Goal: Book appointment/travel/reservation

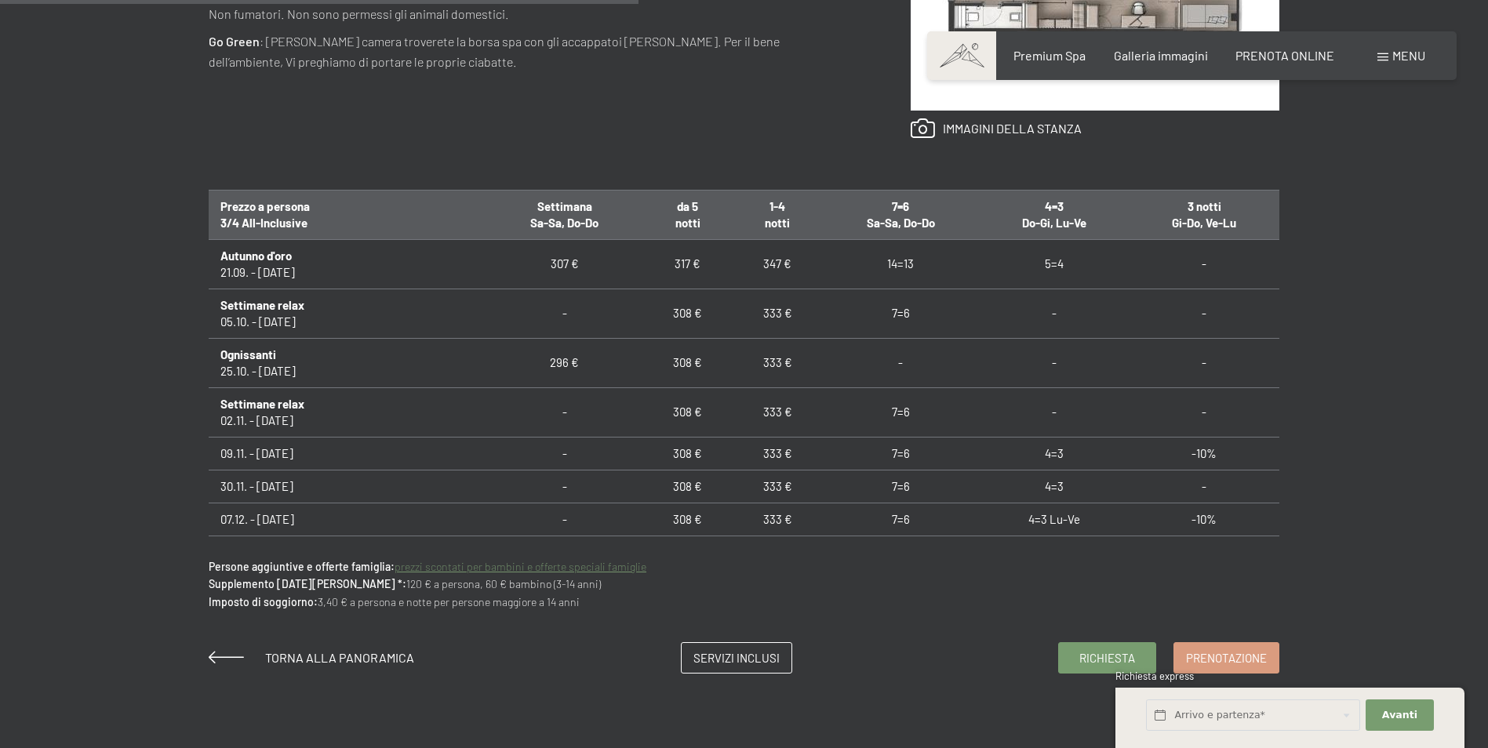
scroll to position [941, 0]
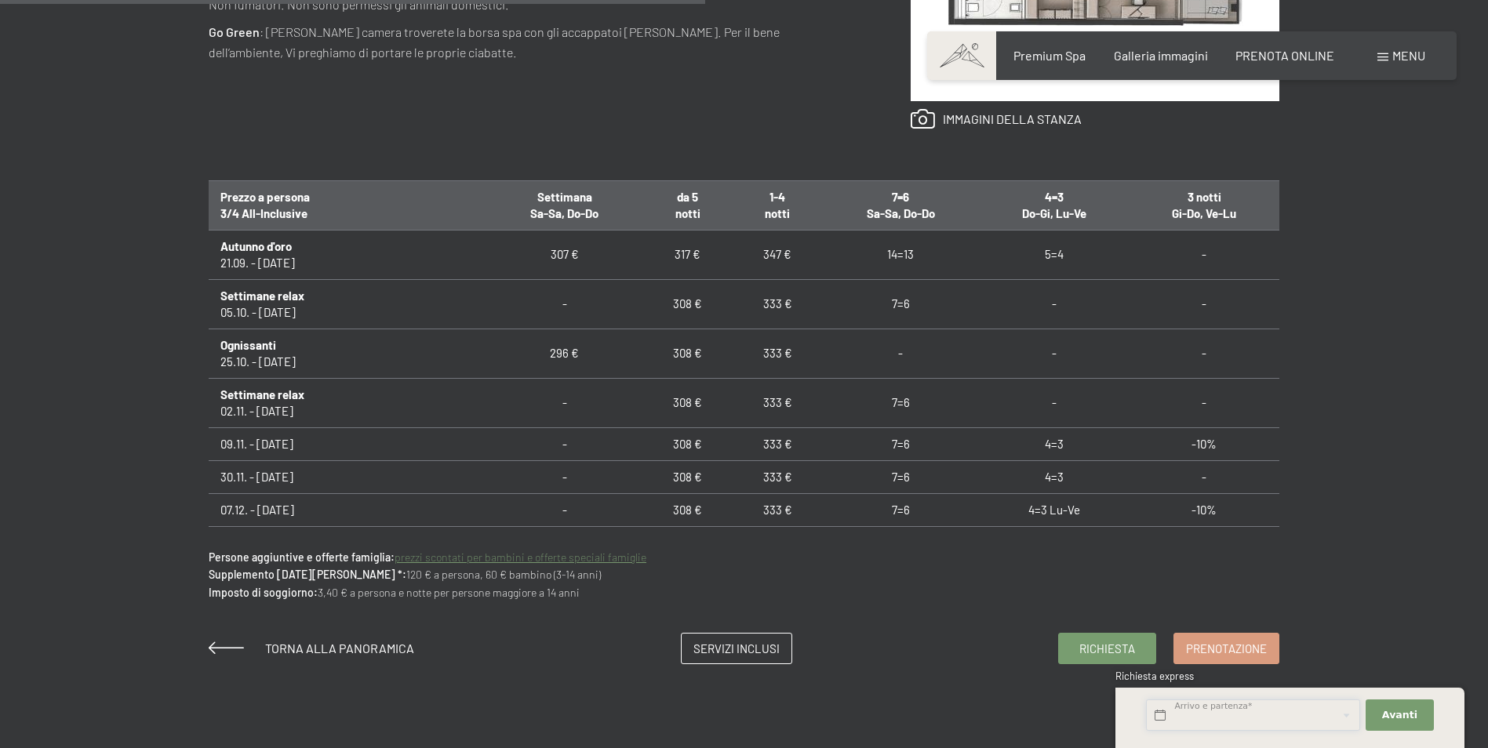
click at [1311, 715] on input "text" at bounding box center [1253, 716] width 214 height 32
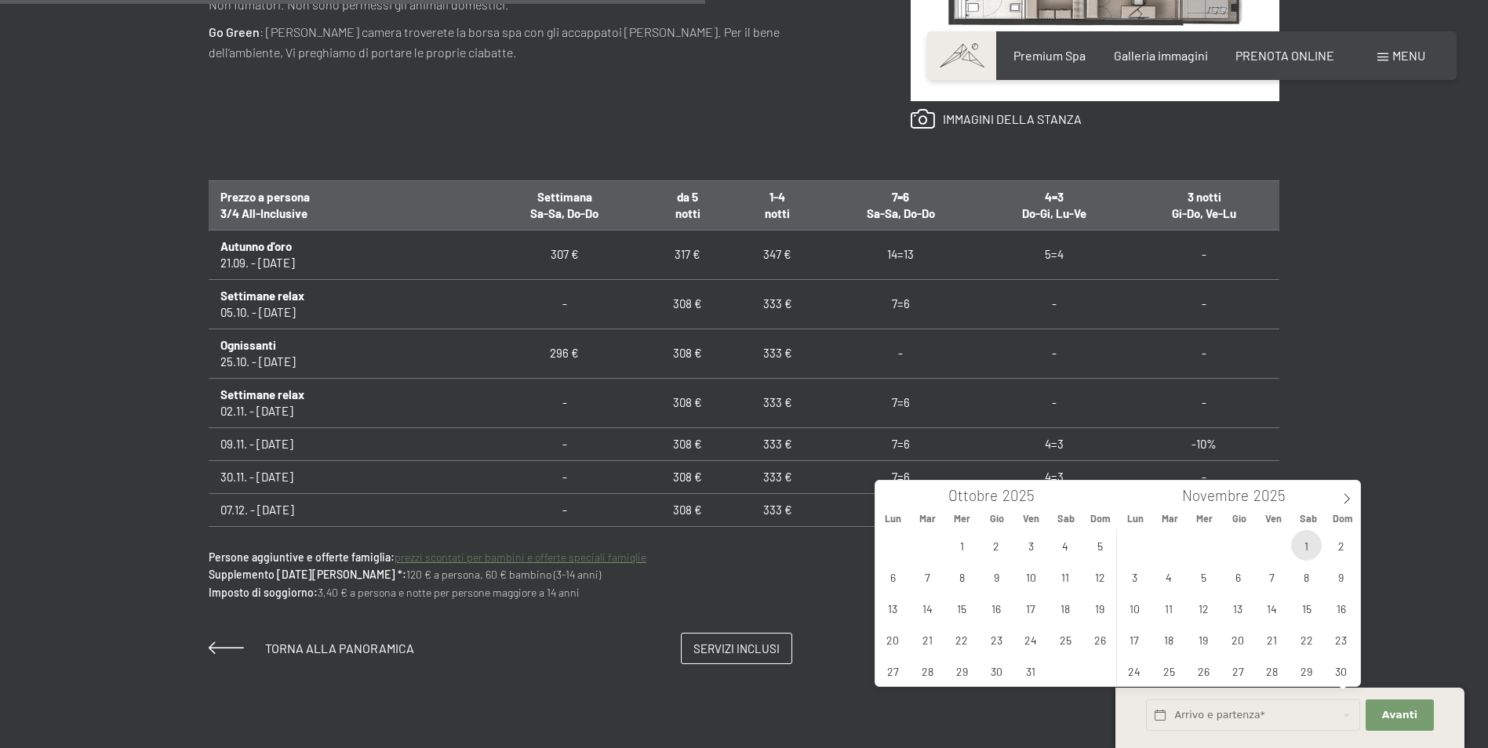
click at [1308, 544] on span "1" at bounding box center [1306, 545] width 31 height 31
click at [1143, 579] on span "3" at bounding box center [1134, 577] width 31 height 31
type input "Sab. [DATE] - Lun. [DATE]"
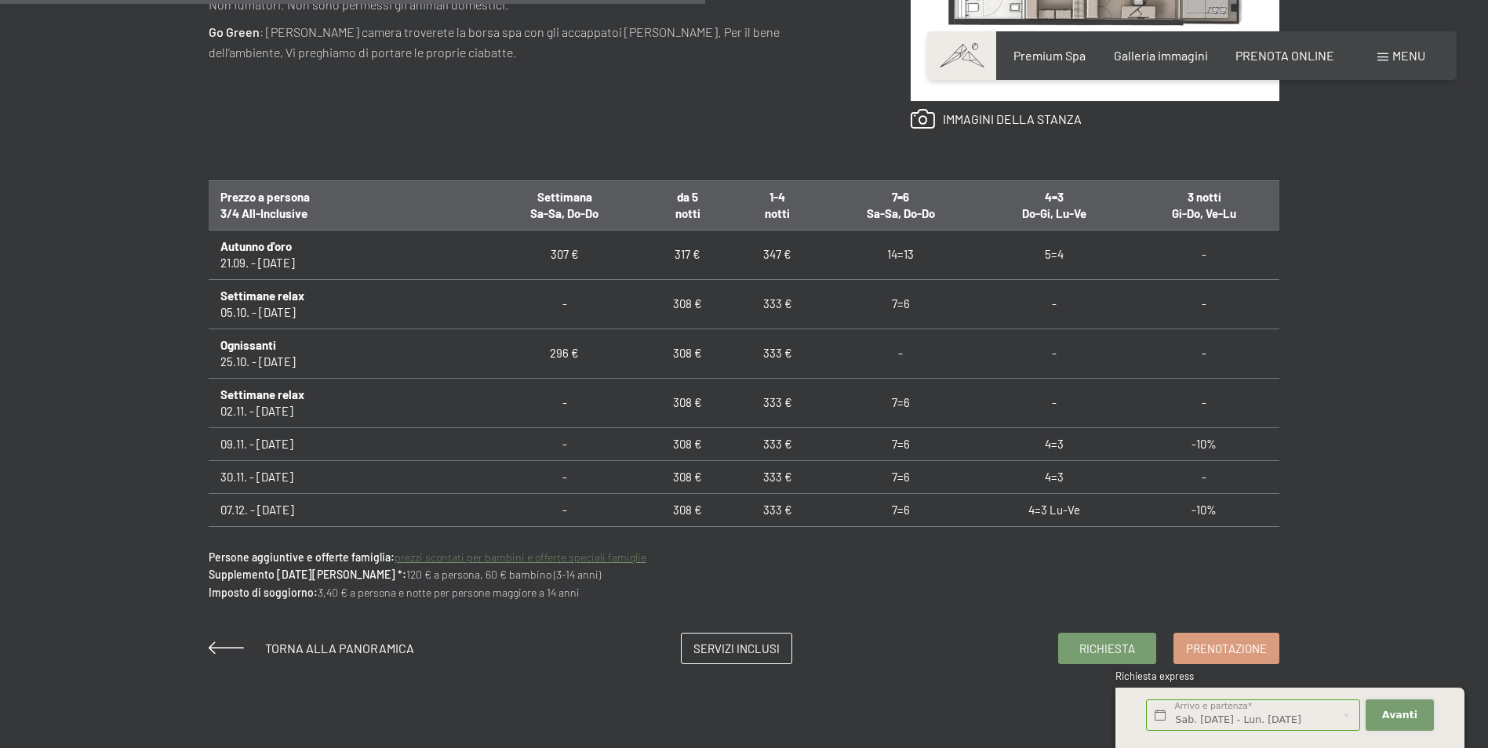
click at [1403, 715] on span "Avanti" at bounding box center [1399, 715] width 35 height 14
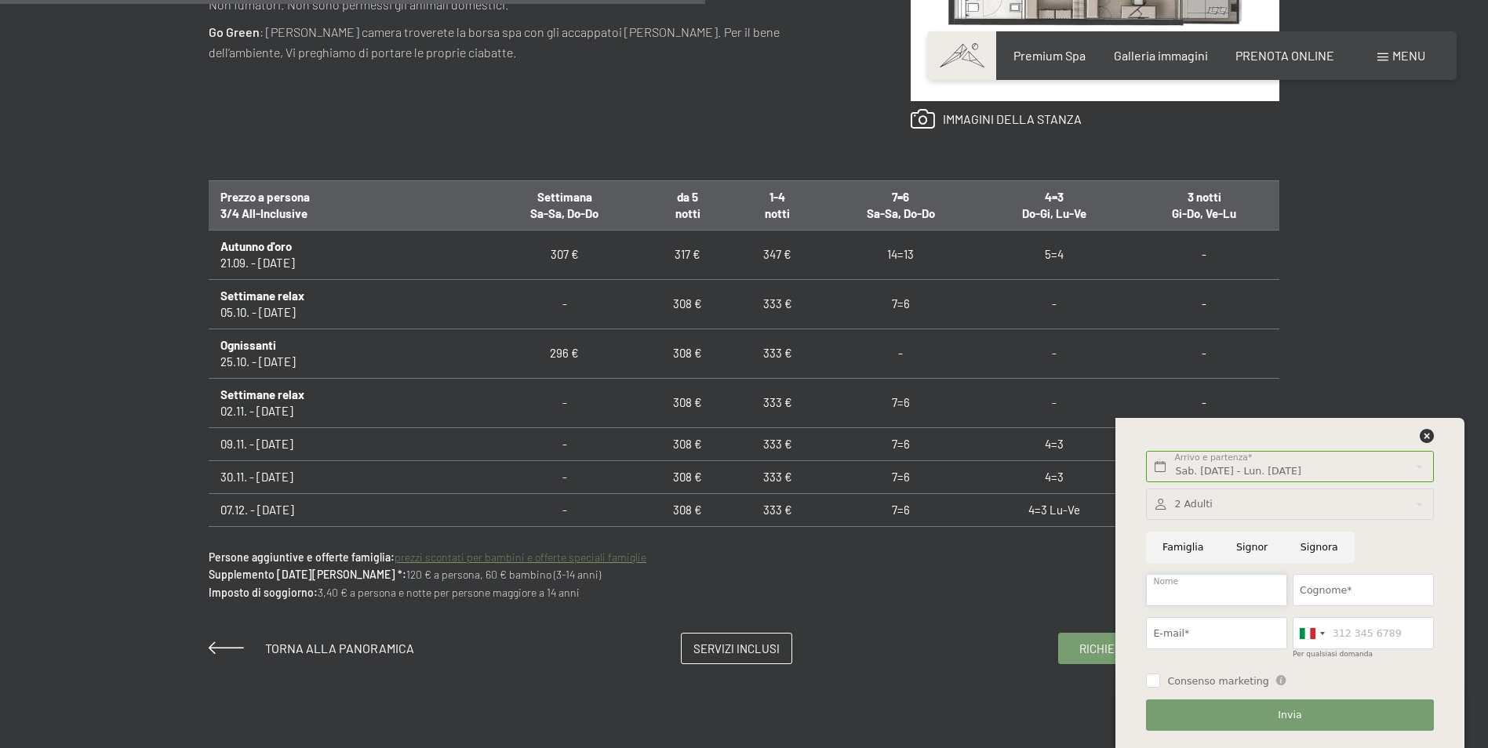
click at [1254, 589] on input "Nome" at bounding box center [1216, 590] width 141 height 32
type input "FABIO"
click at [1355, 588] on input "Cognome*" at bounding box center [1363, 590] width 141 height 32
type input "AGAZZI"
click at [1256, 637] on input "E-mail*" at bounding box center [1216, 633] width 141 height 32
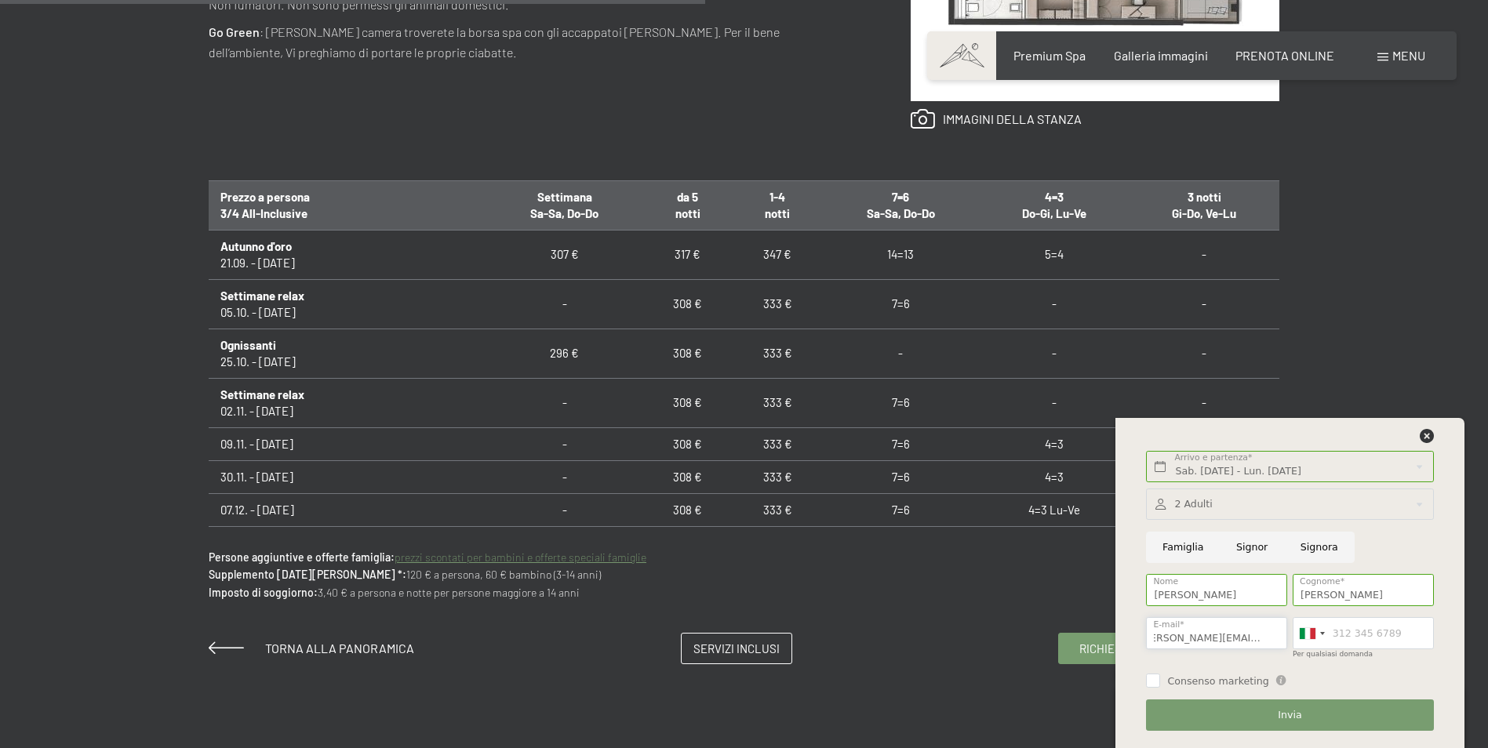
scroll to position [0, 24]
type input "FABIO.AGAZZI@NOVOTEMA.COM"
click at [1362, 333] on div "Richiesta Prenotazione suite // 50 m² // 2 - 3 persone Suite Aurina con sauna f…" at bounding box center [744, 154] width 1488 height 1021
click at [1373, 628] on input "Per qualsiasi domanda" at bounding box center [1363, 633] width 141 height 32
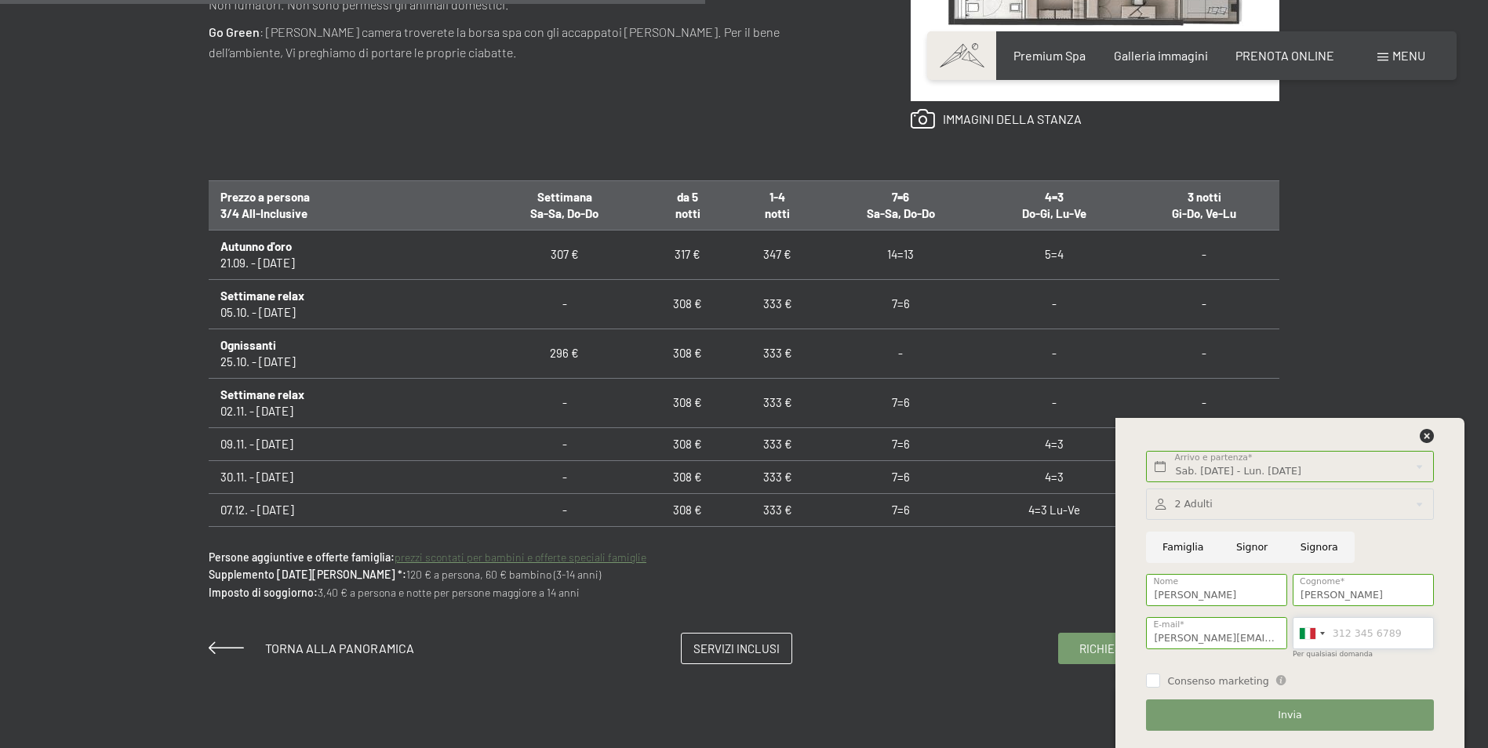
type input "3665616381"
click at [1149, 678] on input "Consenso marketing" at bounding box center [1153, 681] width 14 height 14
checkbox input "true"
click at [1199, 709] on button "Invia" at bounding box center [1289, 716] width 287 height 32
